Goal: Information Seeking & Learning: Learn about a topic

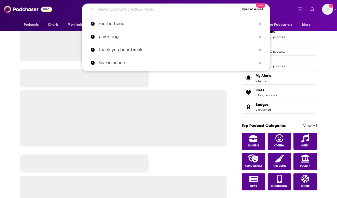
click at [130, 8] on input "Search podcasts, credits, & more..." at bounding box center [167, 9] width 144 height 8
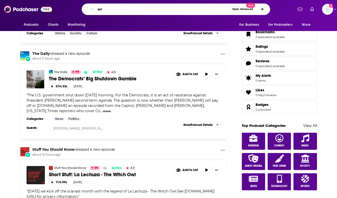
type input "w"
type input "the shit no one tells you about writing"
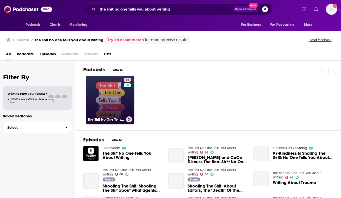
click at [110, 101] on link "66 The Shit No One Tells You About Writing" at bounding box center [110, 100] width 49 height 49
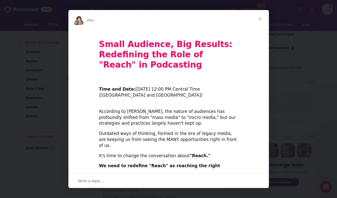
click at [262, 18] on span "Close" at bounding box center [260, 19] width 18 height 18
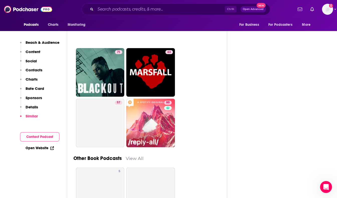
scroll to position [2178, 0]
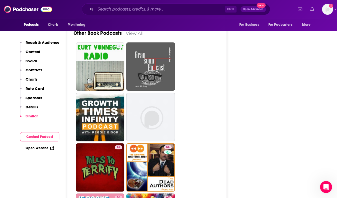
click at [95, 3] on div "Podcasts Charts Monitoring Ctrl K Open Advanced New For Business For Podcasters…" at bounding box center [168, 9] width 337 height 19
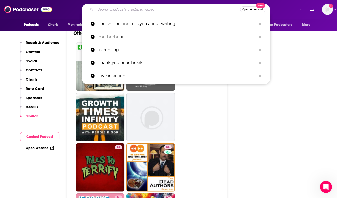
click at [116, 12] on input "Search podcasts, credits, & more..." at bounding box center [167, 9] width 144 height 8
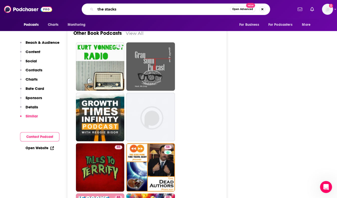
type input "the stacks"
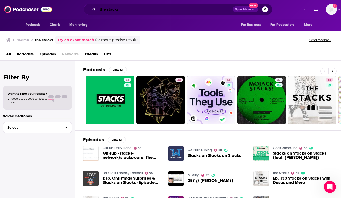
click at [132, 10] on input "the stacks" at bounding box center [164, 9] width 135 height 8
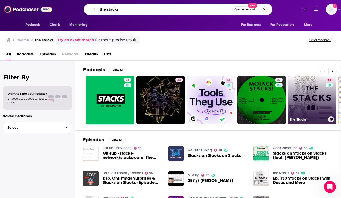
type input "the stacks"
click at [307, 101] on link "65 The Stacks" at bounding box center [311, 100] width 49 height 49
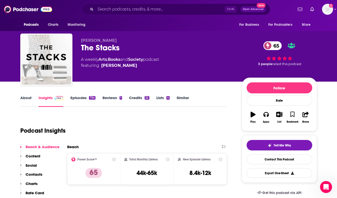
click at [72, 97] on link "Episodes 734" at bounding box center [82, 101] width 25 height 12
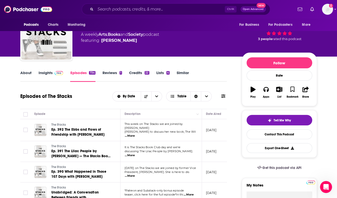
scroll to position [75, 0]
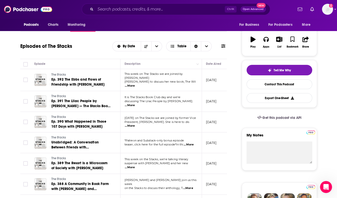
click at [135, 84] on span "...More" at bounding box center [130, 86] width 10 height 4
click at [91, 47] on div "Episodes of The Stacks By Date Table" at bounding box center [123, 46] width 207 height 13
click at [135, 103] on span "...More" at bounding box center [130, 105] width 10 height 4
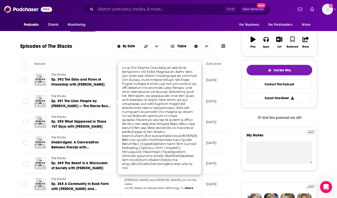
click at [97, 54] on div "Episodes of The Stacks By Date Table" at bounding box center [123, 49] width 207 height 19
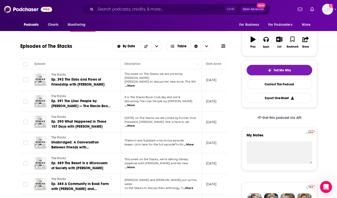
click at [135, 124] on span "...More" at bounding box center [130, 126] width 10 height 4
click at [97, 54] on div "Episodes of The Stacks By Date Table" at bounding box center [123, 49] width 207 height 19
click at [188, 143] on span "...More" at bounding box center [189, 145] width 10 height 4
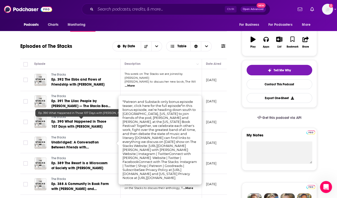
click at [103, 126] on link "Ep. 390 What Happened in Those 107 Days with [PERSON_NAME]" at bounding box center [81, 124] width 60 height 10
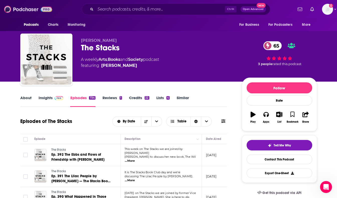
click at [20, 9] on img at bounding box center [28, 10] width 48 height 10
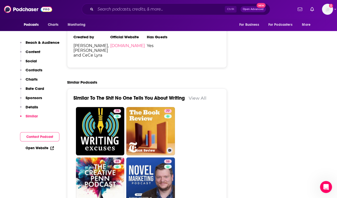
scroll to position [1027, 0]
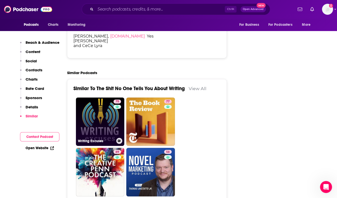
click at [104, 100] on link "75 Writing Excuses" at bounding box center [100, 122] width 49 height 49
type input "[URL][DOMAIN_NAME]"
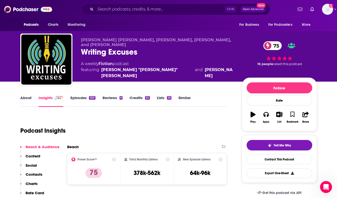
click at [27, 96] on link "About" at bounding box center [25, 101] width 11 height 12
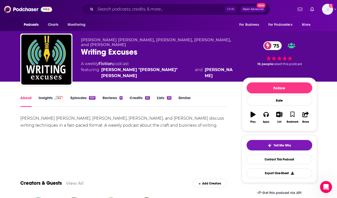
click at [46, 97] on link "Insights" at bounding box center [51, 101] width 25 height 12
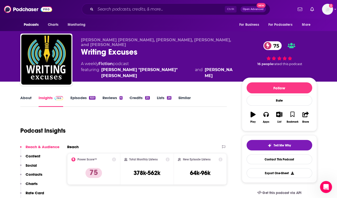
click at [78, 98] on link "Episodes 920" at bounding box center [82, 101] width 25 height 12
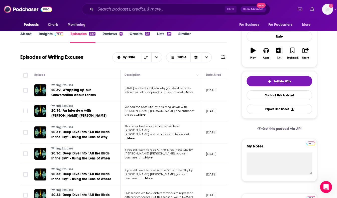
scroll to position [75, 0]
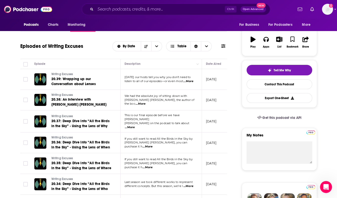
click at [145, 102] on span "...More" at bounding box center [140, 104] width 10 height 4
click at [98, 57] on div "Episodes of Writing Excuses By Date Table" at bounding box center [123, 49] width 207 height 19
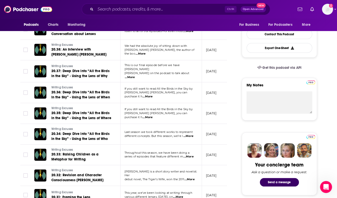
scroll to position [150, 0]
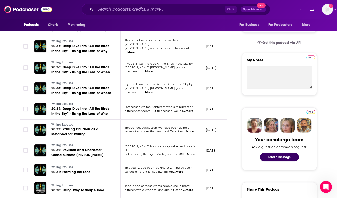
click at [193, 130] on span "...More" at bounding box center [188, 132] width 10 height 4
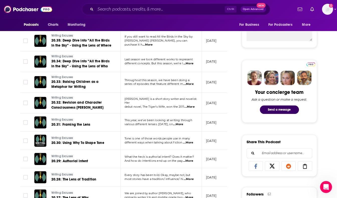
scroll to position [200, 0]
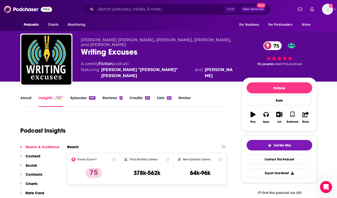
type input "[URL][DOMAIN_NAME]"
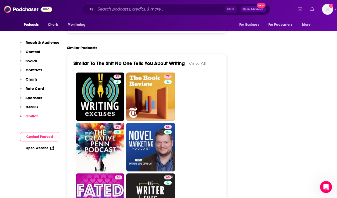
scroll to position [1102, 0]
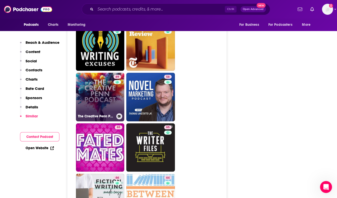
click at [99, 73] on link "69 The Creative Penn Podcast For Writers" at bounding box center [100, 97] width 49 height 49
type input "[URL][DOMAIN_NAME]"
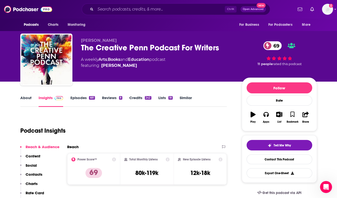
click at [22, 97] on link "About" at bounding box center [25, 101] width 11 height 12
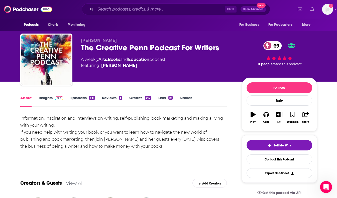
click at [73, 97] on link "Episodes 681" at bounding box center [82, 101] width 25 height 12
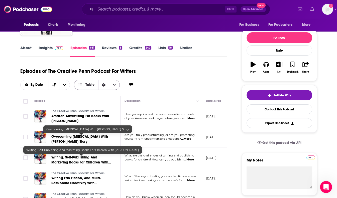
scroll to position [75, 0]
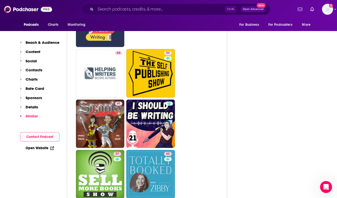
scroll to position [1327, 0]
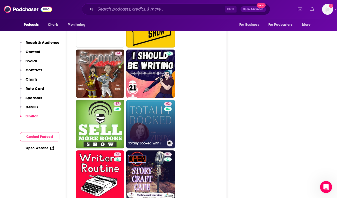
click at [150, 100] on link "62 Totally Booked with [PERSON_NAME]" at bounding box center [150, 124] width 49 height 49
type input "[URL][DOMAIN_NAME]"
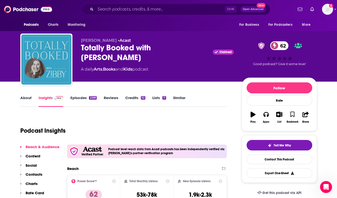
click at [22, 96] on link "About" at bounding box center [25, 101] width 11 height 12
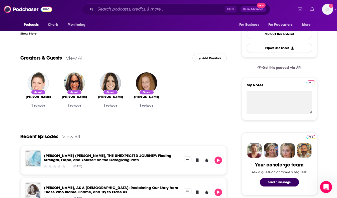
scroll to position [200, 0]
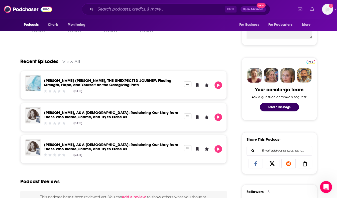
click at [302, 51] on div "Follow Rate Play Apps List Bookmark Share Tell Me Why Contact This Podcast Expo…" at bounding box center [279, 180] width 75 height 607
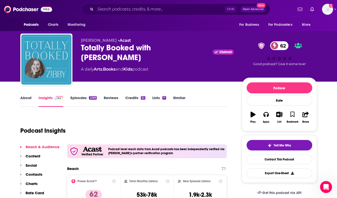
type input "[URL][DOMAIN_NAME]"
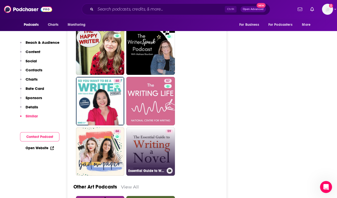
scroll to position [1552, 0]
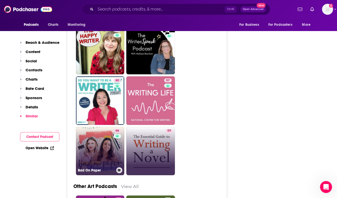
click at [98, 127] on link "66 Bad On Paper" at bounding box center [100, 151] width 49 height 49
type input "[URL][DOMAIN_NAME]"
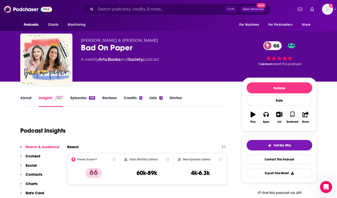
click at [28, 98] on link "About" at bounding box center [25, 101] width 11 height 12
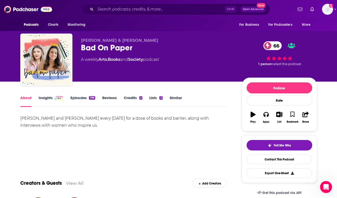
click at [84, 96] on link "Episodes 396" at bounding box center [82, 101] width 25 height 12
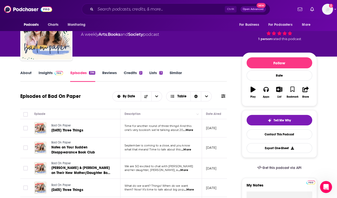
scroll to position [50, 0]
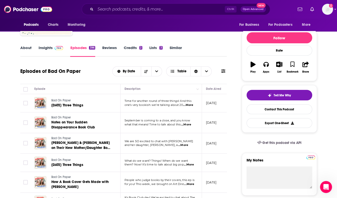
click at [188, 144] on span "...More" at bounding box center [183, 145] width 10 height 4
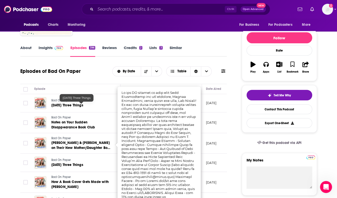
click at [94, 68] on div "Episodes of Bad On Paper By Date Table" at bounding box center [123, 71] width 207 height 13
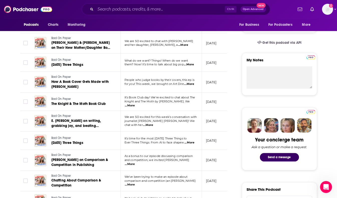
scroll to position [175, 0]
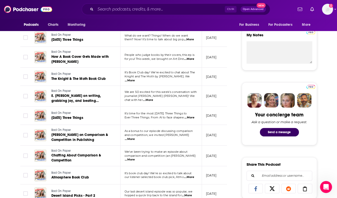
click at [192, 94] on span "We are SO excited for this week’s conversation with" at bounding box center [160, 92] width 72 height 4
click at [153, 98] on span "...More" at bounding box center [148, 100] width 10 height 4
click at [208, 19] on div "Podcasts Charts Monitoring For Business For Podcasters More" at bounding box center [168, 25] width 321 height 13
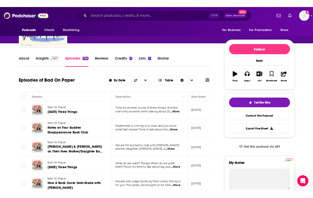
scroll to position [0, 0]
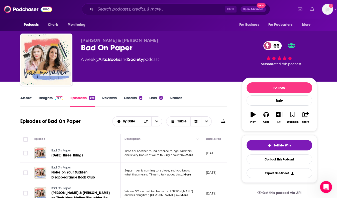
drag, startPoint x: 244, startPoint y: 48, endPoint x: 154, endPoint y: 2, distance: 102.0
click at [244, 48] on div "66 1 person rated this podcast" at bounding box center [279, 53] width 75 height 31
